Goal: Information Seeking & Learning: Understand process/instructions

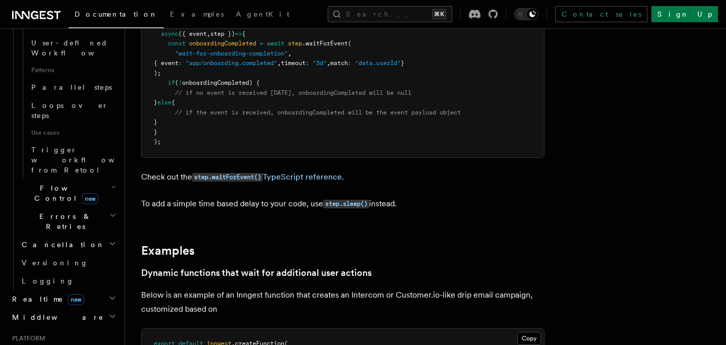
scroll to position [246, 0]
click at [304, 177] on link "step.waitForEvent() TypeScript reference." at bounding box center [268, 178] width 152 height 10
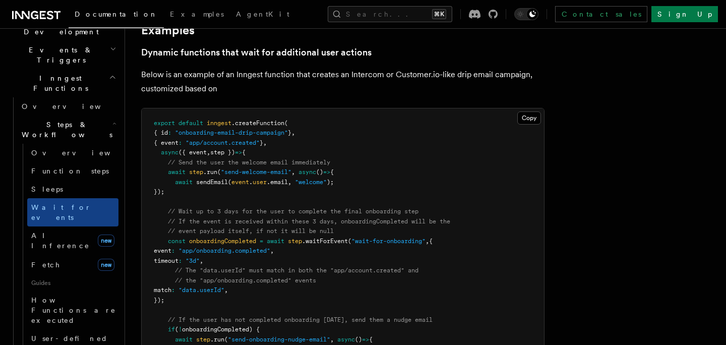
scroll to position [460, 0]
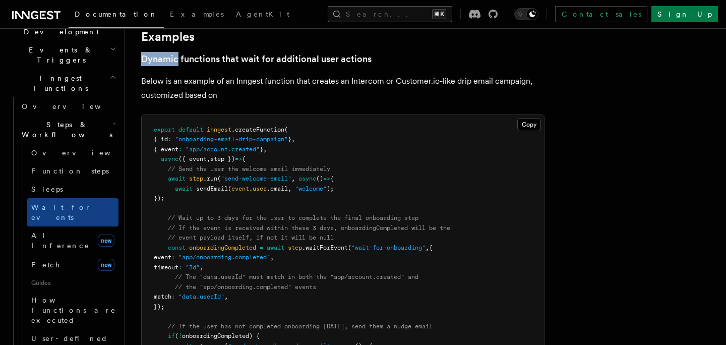
click at [365, 15] on button "Search... ⌘K" at bounding box center [390, 14] width 125 height 16
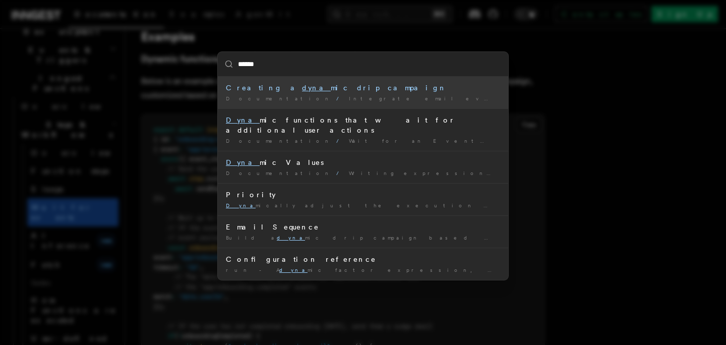
type input "*******"
click at [351, 80] on li "Creating a dynamic drip campaign Documentation / Integrate email events with Re…" at bounding box center [363, 93] width 291 height 32
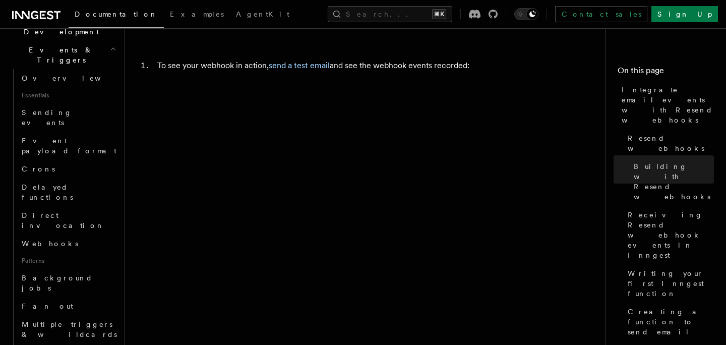
scroll to position [4018, 0]
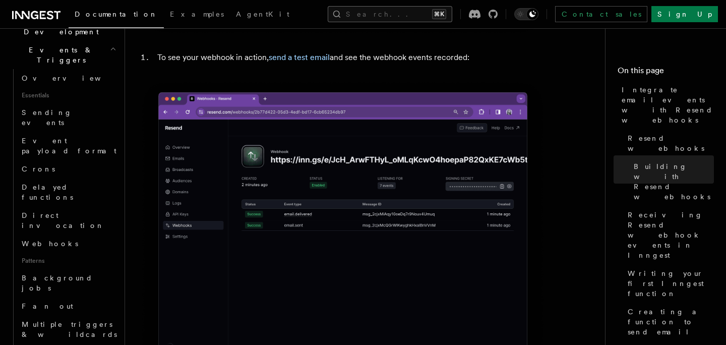
click at [406, 13] on button "Search... ⌘K" at bounding box center [390, 14] width 125 height 16
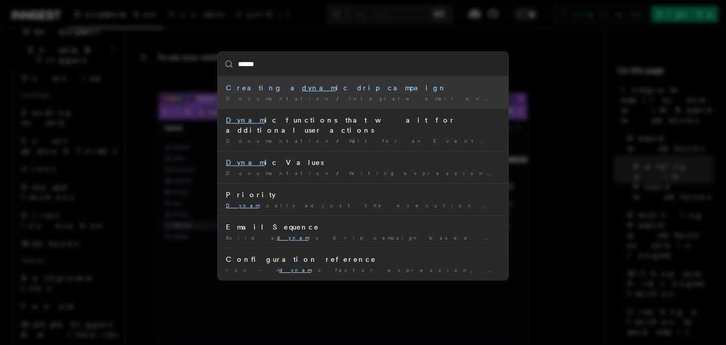
type input "*******"
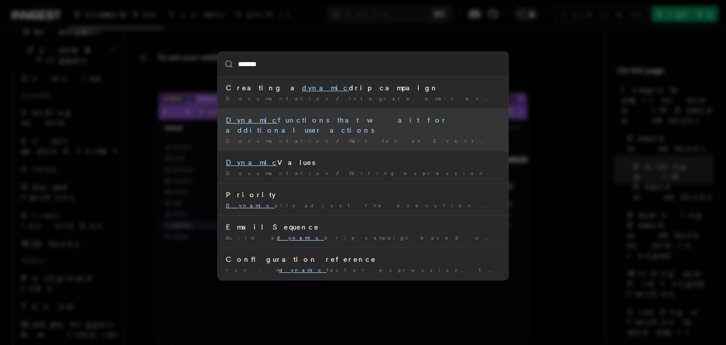
click at [352, 137] on div "Documentation / Wait for an Event / Examples /" at bounding box center [363, 141] width 274 height 8
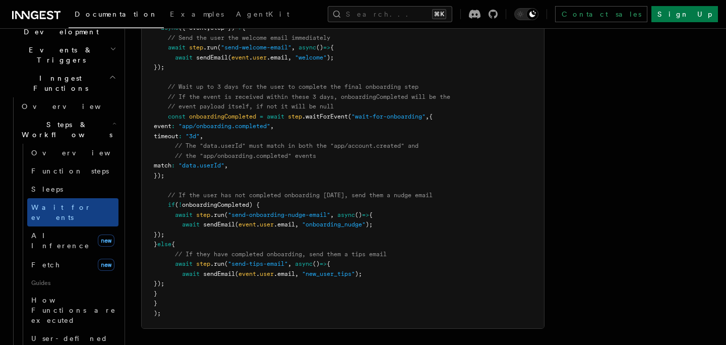
scroll to position [592, 0]
